Goal: Browse casually

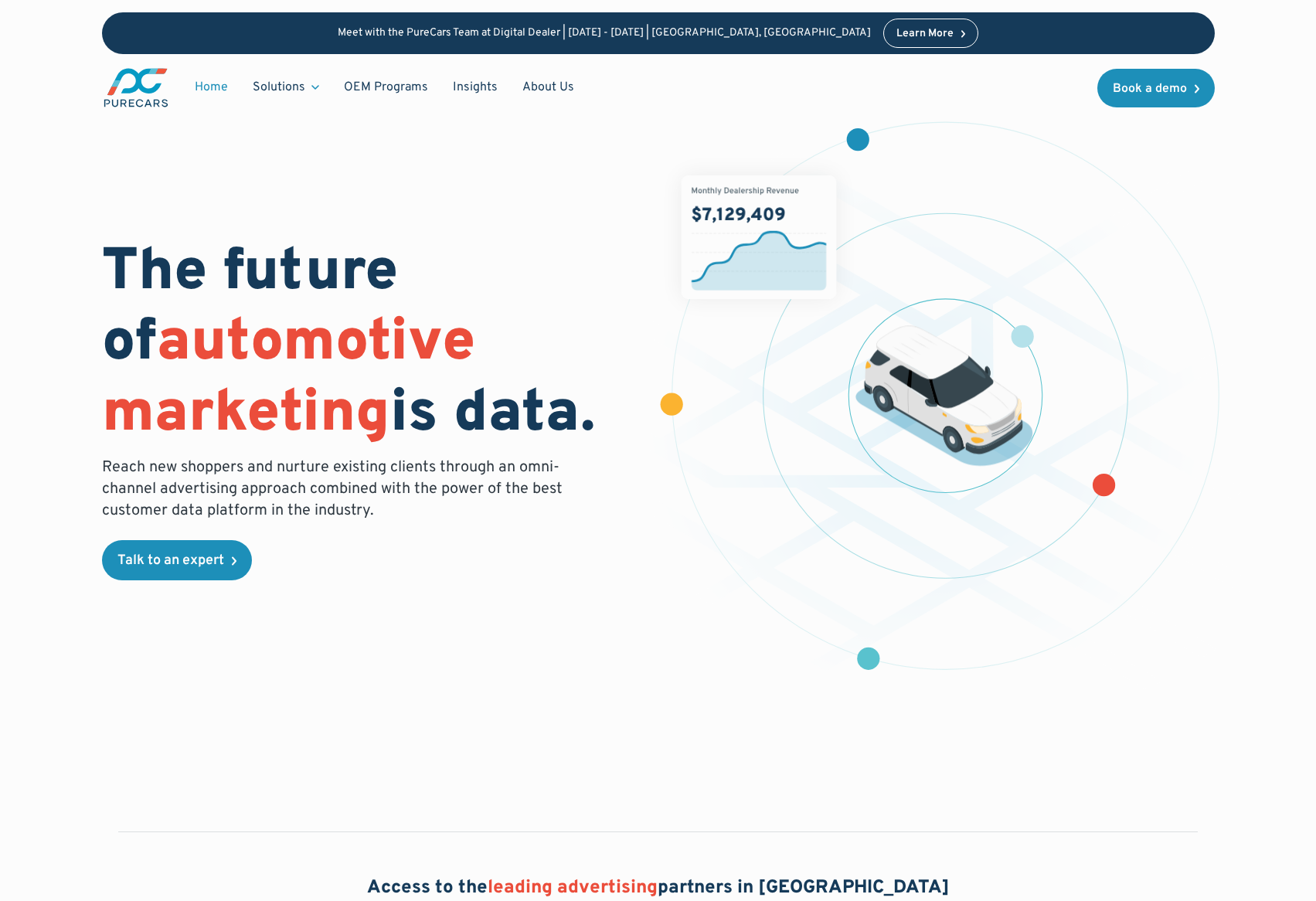
click at [139, 93] on img "main" at bounding box center [135, 87] width 68 height 42
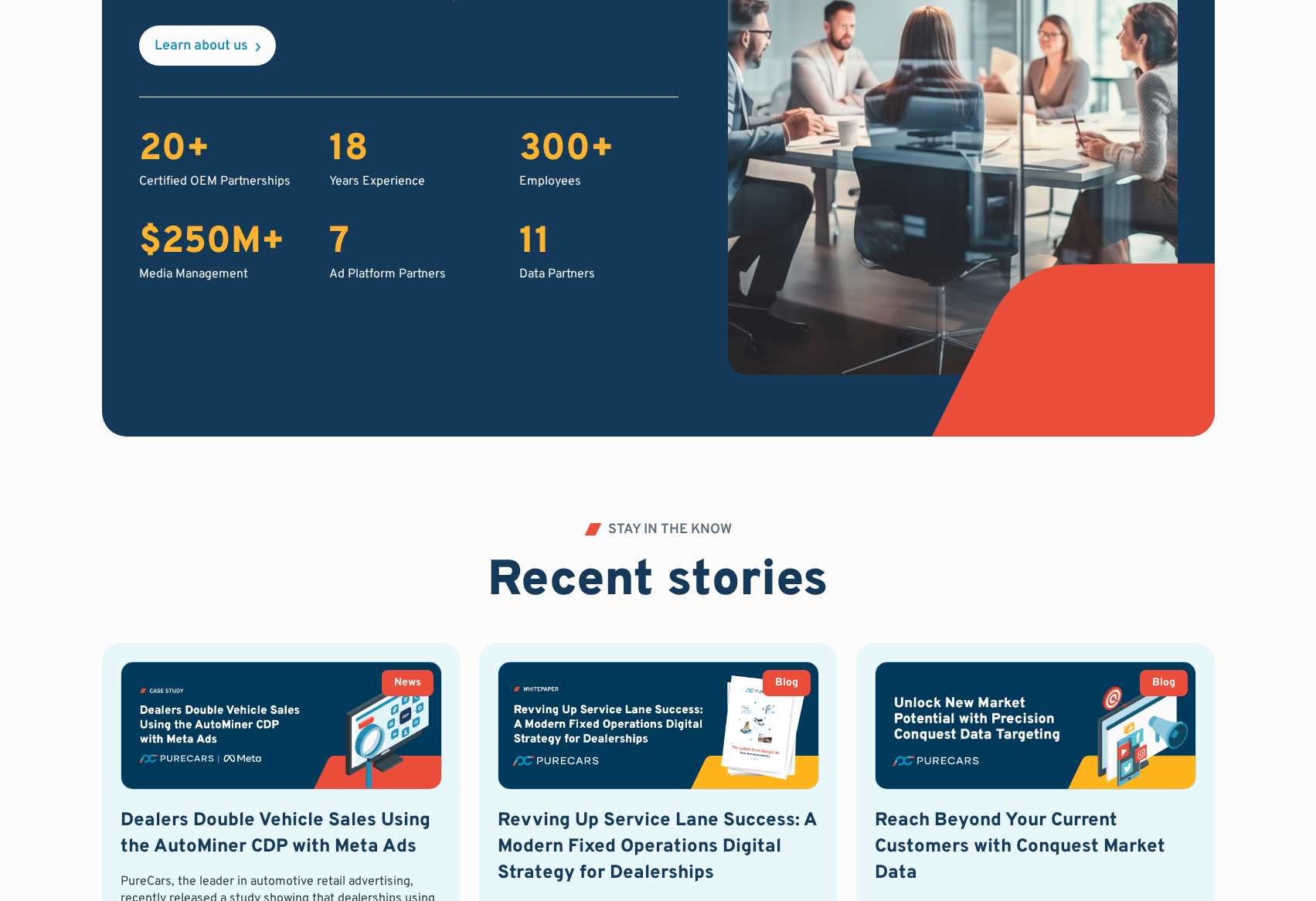
scroll to position [3167, 0]
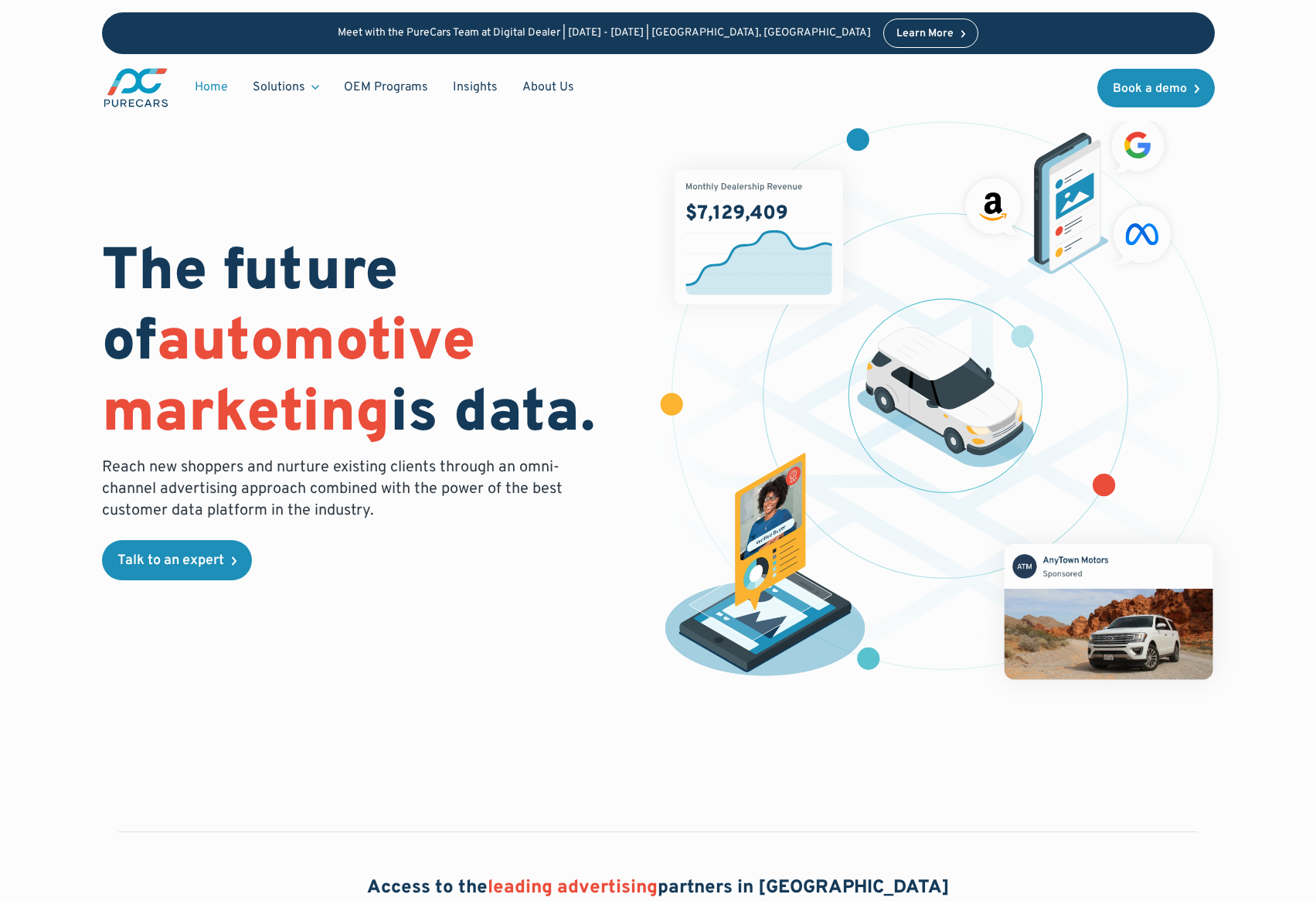
drag, startPoint x: 145, startPoint y: 96, endPoint x: 378, endPoint y: 618, distance: 571.6
click at [378, 618] on div "The future of automotive marketing is data. Reach new shoppers and nurture exis…" at bounding box center [658, 403] width 1113 height 609
